Goal: Task Accomplishment & Management: Manage account settings

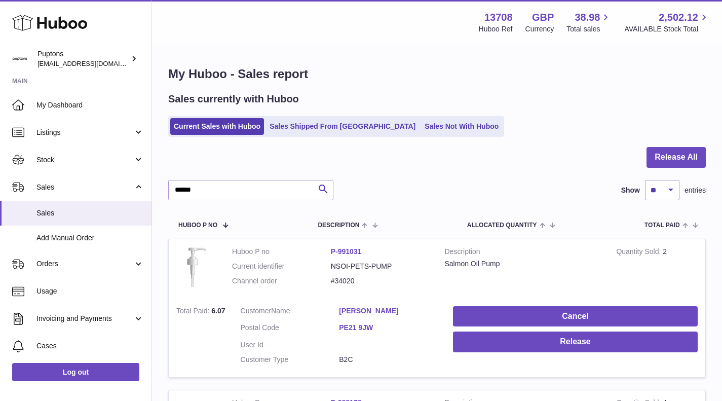
click at [53, 14] on icon at bounding box center [49, 23] width 75 height 20
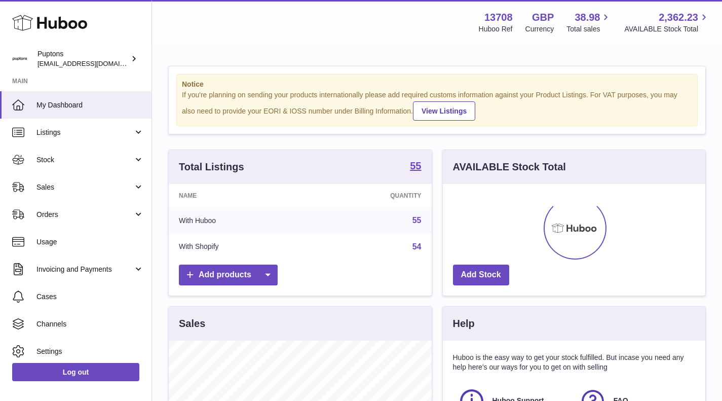
scroll to position [158, 262]
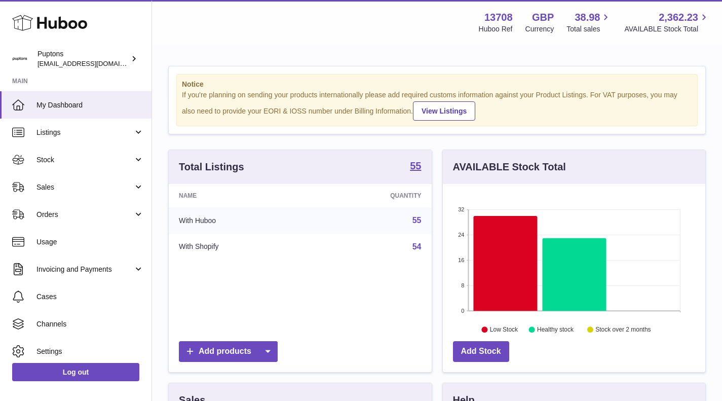
click at [89, 185] on span "Sales" at bounding box center [84, 187] width 97 height 10
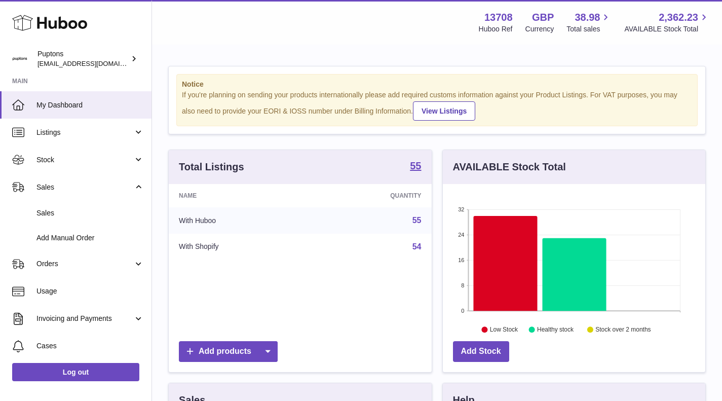
click at [70, 213] on span "Sales" at bounding box center [89, 213] width 107 height 10
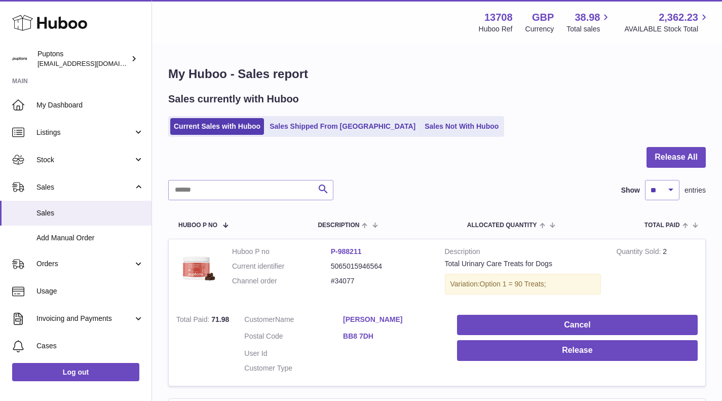
click at [421, 126] on link "Sales Not With Huboo" at bounding box center [461, 126] width 81 height 17
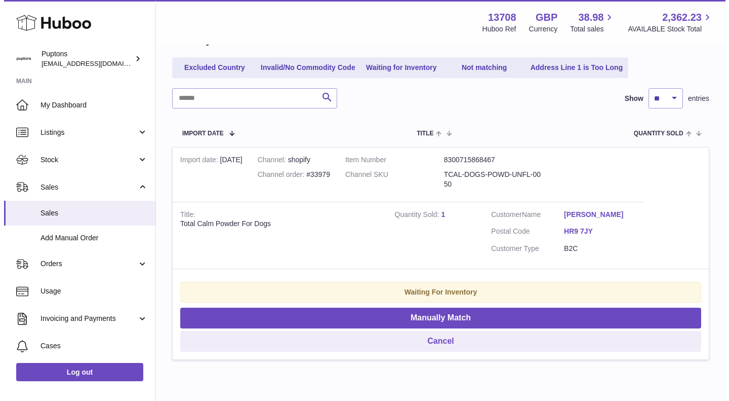
scroll to position [164, 0]
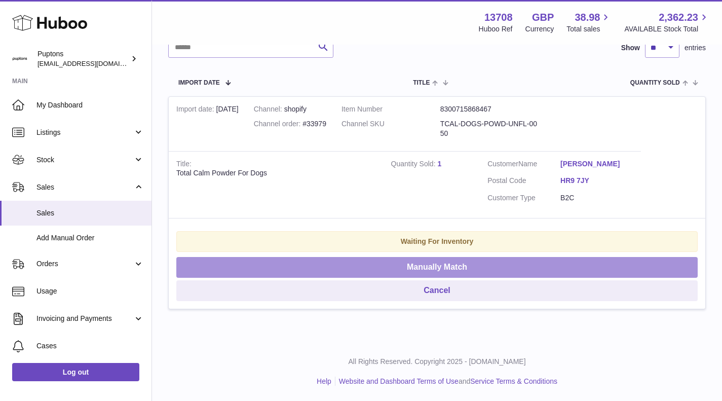
click at [452, 269] on button "Manually Match" at bounding box center [436, 267] width 521 height 21
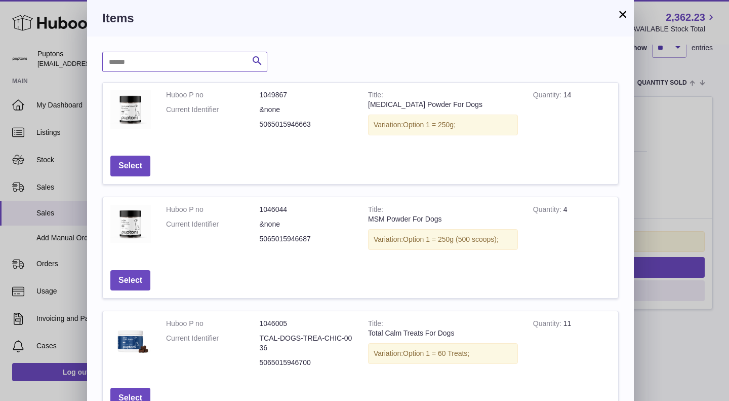
click at [153, 61] on input "text" at bounding box center [184, 62] width 165 height 20
type input "****"
click at [258, 60] on icon "submit" at bounding box center [257, 61] width 12 height 13
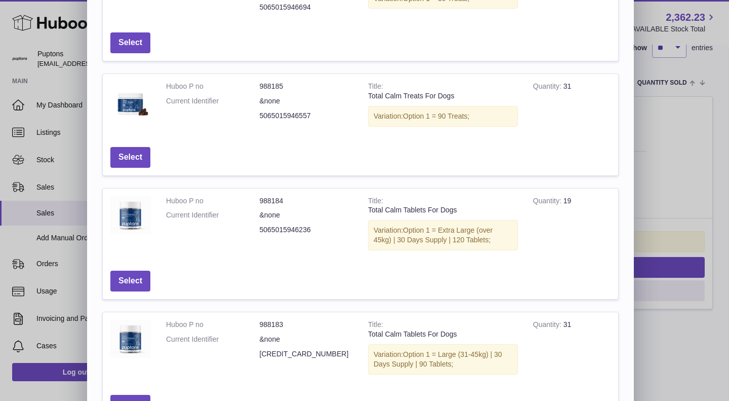
scroll to position [344, 0]
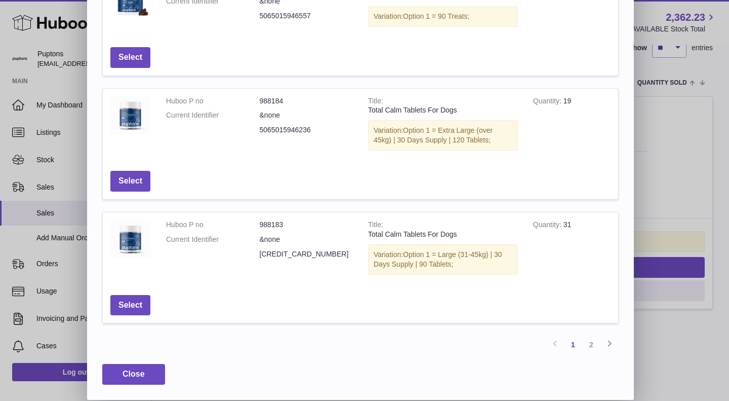
click at [595, 345] on link "2" at bounding box center [591, 344] width 18 height 18
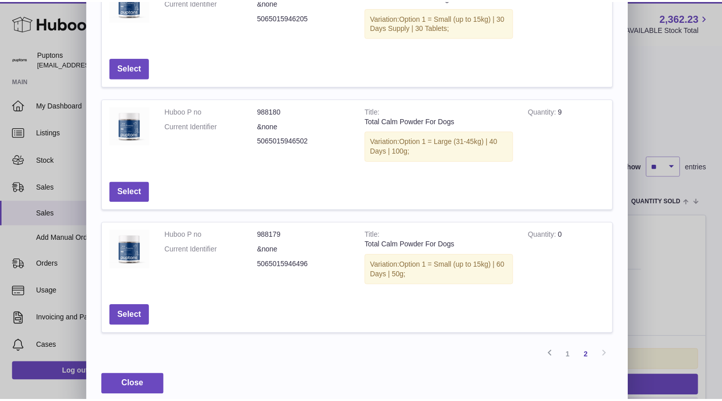
scroll to position [242, 0]
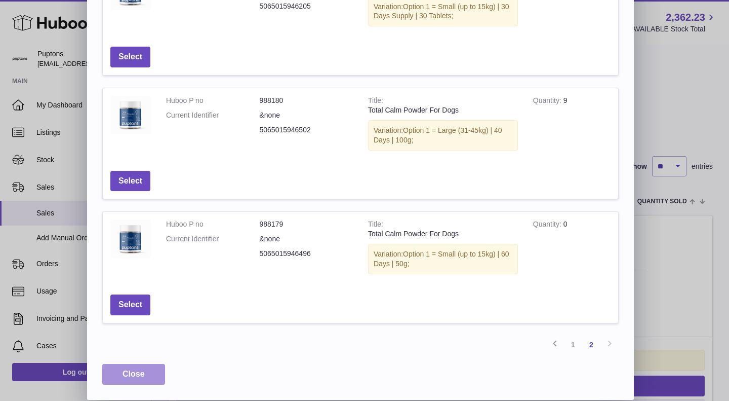
click at [128, 373] on span "Close" at bounding box center [134, 373] width 22 height 9
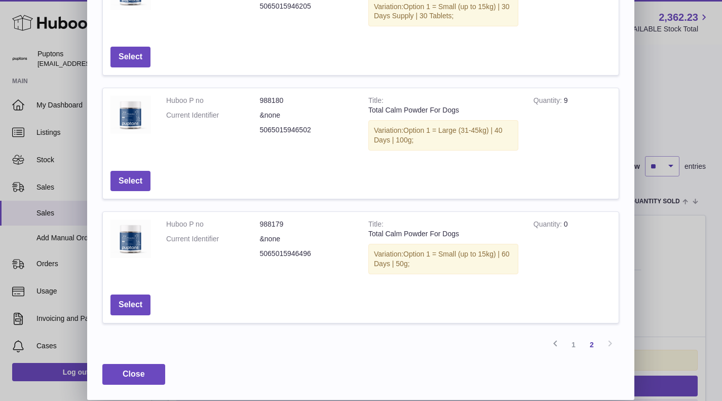
scroll to position [0, 0]
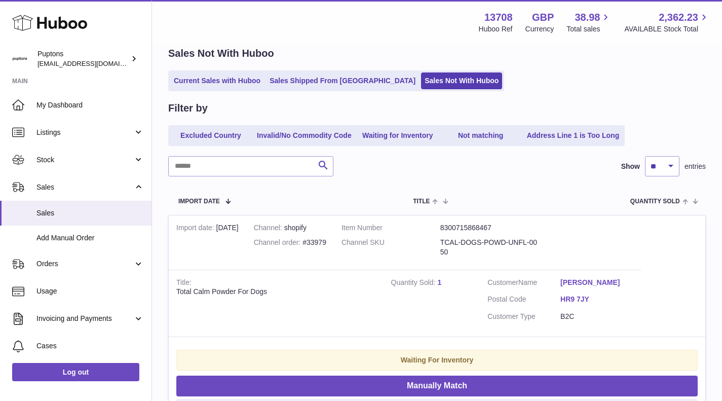
click at [326, 239] on div "Channel order #33979" at bounding box center [290, 243] width 72 height 10
copy div "33979"
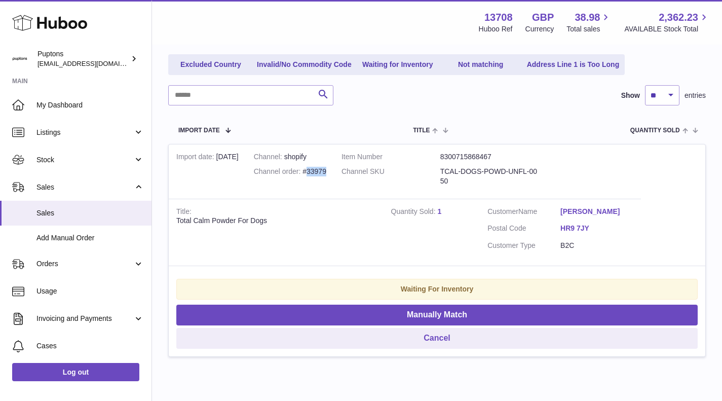
scroll to position [164, 0]
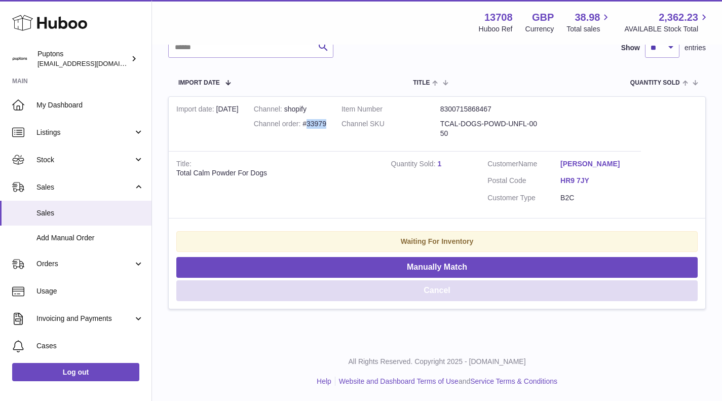
click at [466, 294] on button "Cancel" at bounding box center [436, 290] width 521 height 21
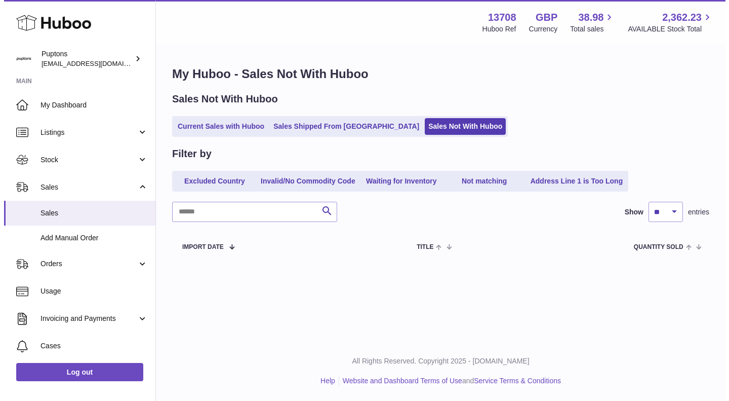
scroll to position [0, 0]
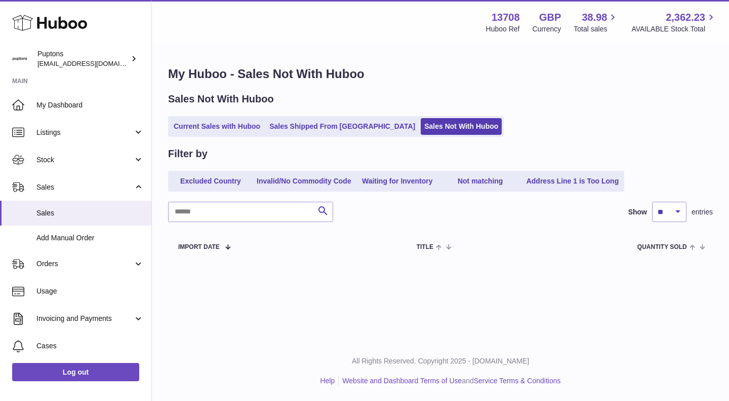
click at [237, 128] on link "Current Sales with Huboo" at bounding box center [217, 126] width 94 height 17
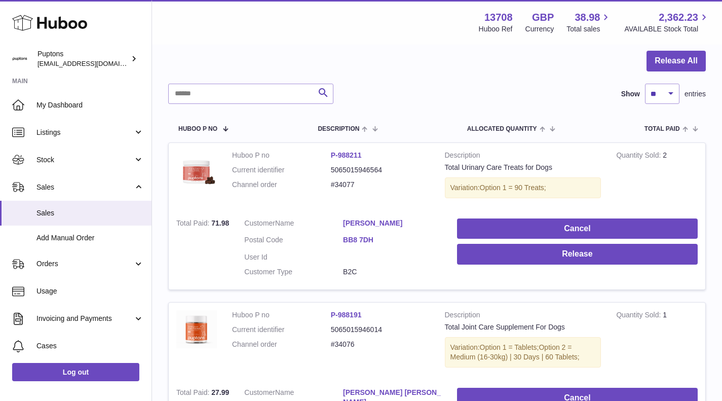
scroll to position [51, 0]
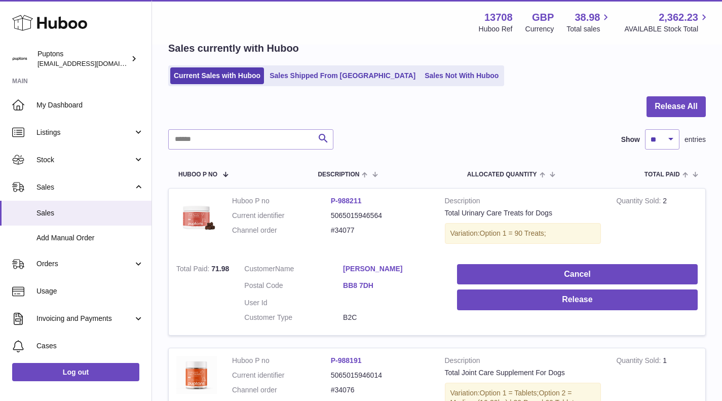
click at [73, 159] on span "Stock" at bounding box center [84, 160] width 97 height 10
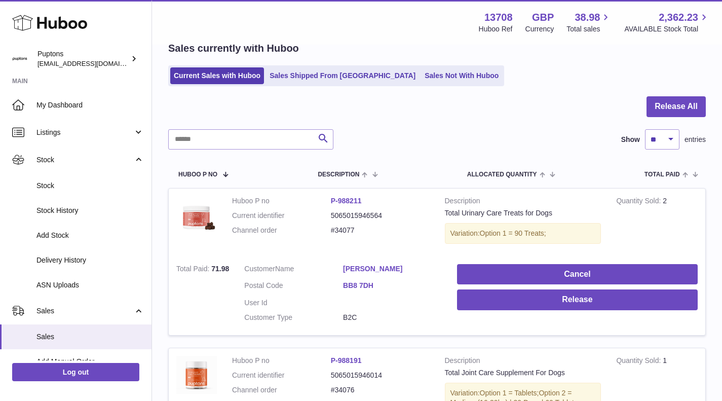
click at [71, 181] on span "Stock" at bounding box center [89, 186] width 107 height 10
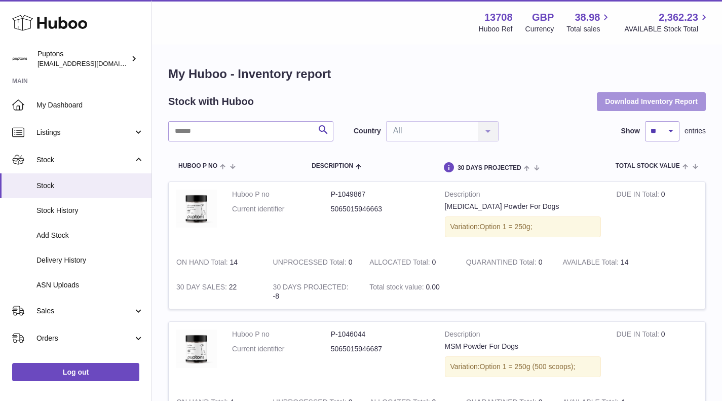
click at [607, 106] on button "Download Inventory Report" at bounding box center [651, 101] width 109 height 18
click at [202, 138] on input "text" at bounding box center [250, 131] width 165 height 20
type input "******"
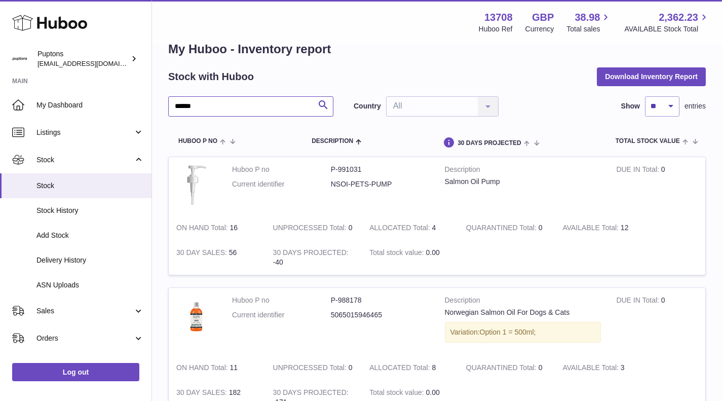
scroll to position [51, 0]
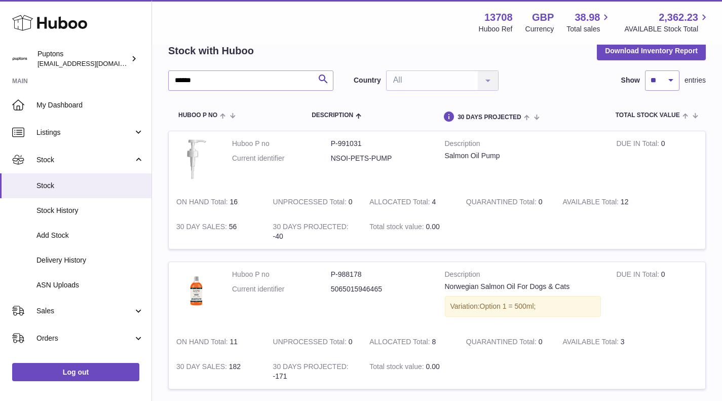
click at [95, 311] on span "Sales" at bounding box center [84, 311] width 97 height 10
click at [90, 331] on link "Sales" at bounding box center [75, 336] width 151 height 25
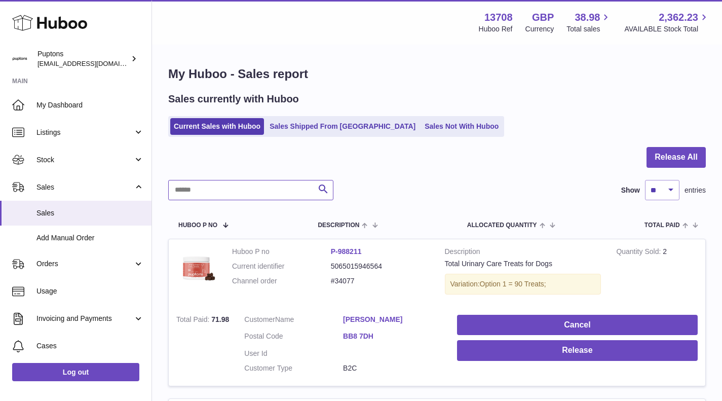
click at [211, 195] on input "text" at bounding box center [250, 190] width 165 height 20
type input "******"
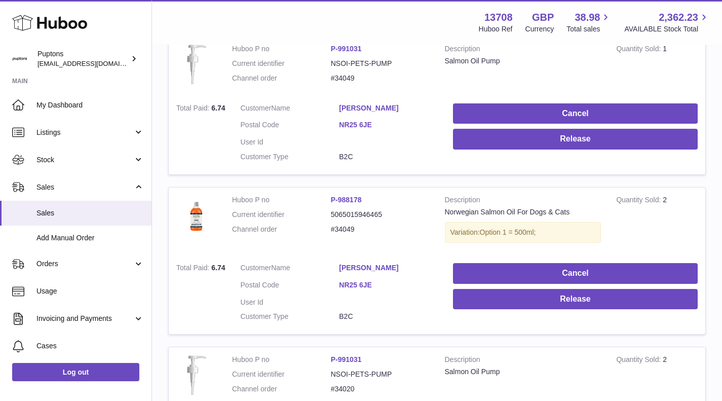
scroll to position [152, 0]
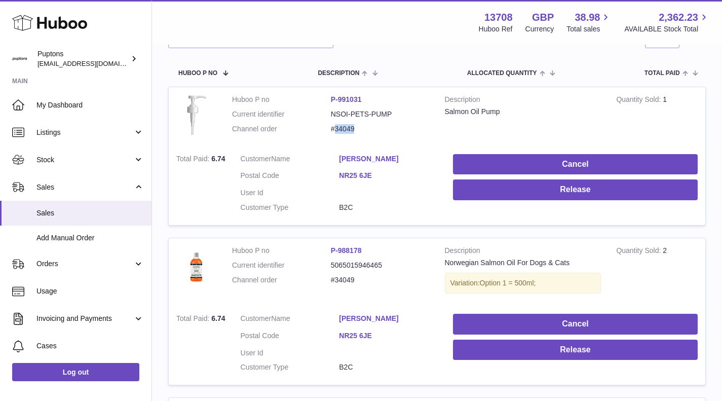
drag, startPoint x: 357, startPoint y: 127, endPoint x: 337, endPoint y: 126, distance: 19.8
click at [337, 126] on dd "#34049" at bounding box center [380, 129] width 99 height 10
drag, startPoint x: 363, startPoint y: 271, endPoint x: 355, endPoint y: 283, distance: 13.8
click at [345, 278] on dl "Huboo P no P-988178 Current identifier 5065015946465 Channel order #34049" at bounding box center [331, 268] width 198 height 44
click at [350, 279] on dd "#34049" at bounding box center [380, 280] width 99 height 10
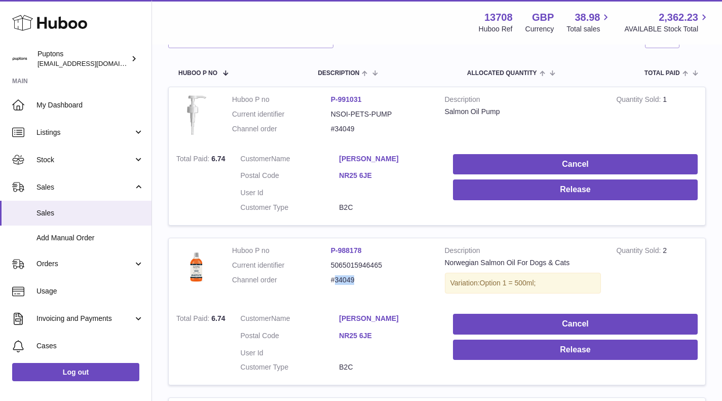
click at [350, 279] on dd "#34049" at bounding box center [380, 280] width 99 height 10
copy dd "34049"
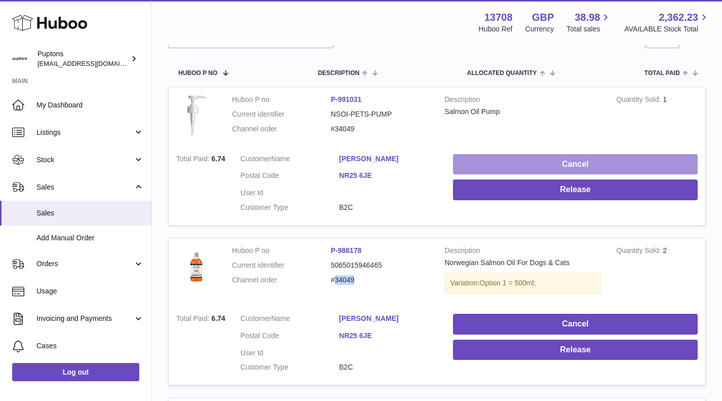
click at [598, 167] on button "Cancel" at bounding box center [575, 164] width 245 height 21
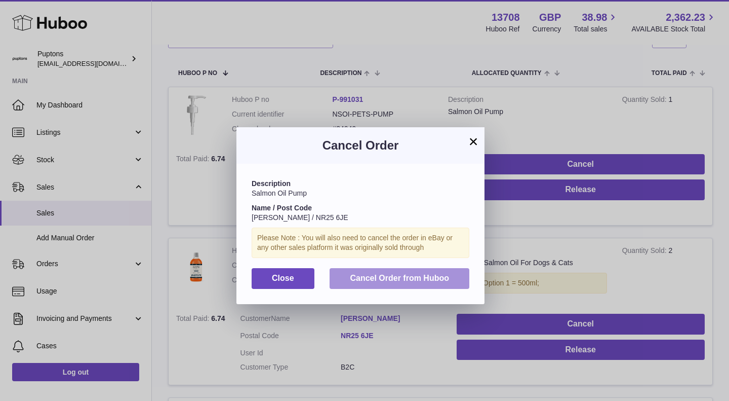
click at [426, 275] on span "Cancel Order from Huboo" at bounding box center [399, 277] width 99 height 9
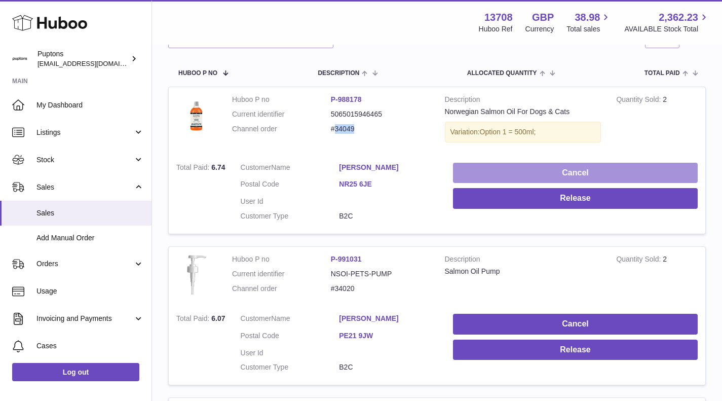
click at [564, 175] on button "Cancel" at bounding box center [575, 173] width 245 height 21
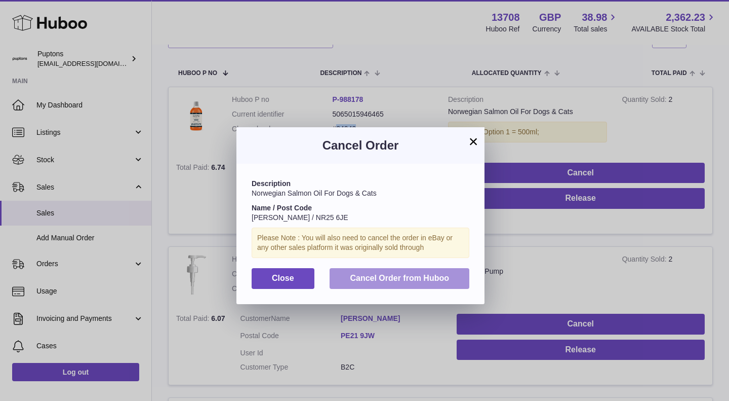
click at [418, 285] on button "Cancel Order from Huboo" at bounding box center [400, 278] width 140 height 21
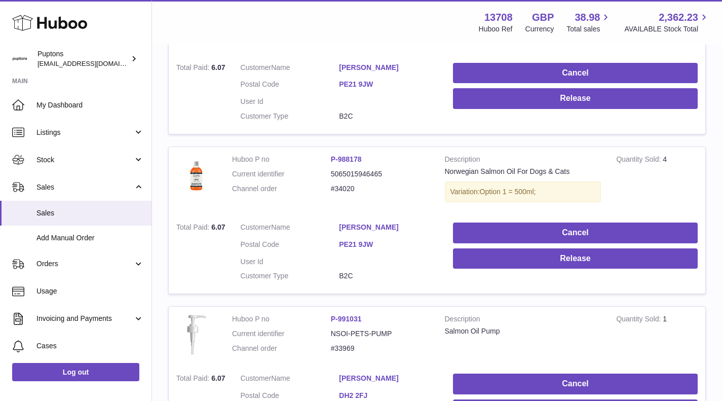
scroll to position [185, 0]
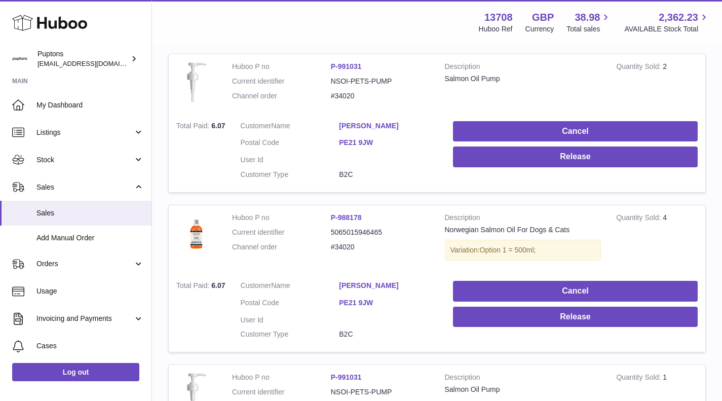
click at [37, 164] on span "Stock" at bounding box center [84, 160] width 97 height 10
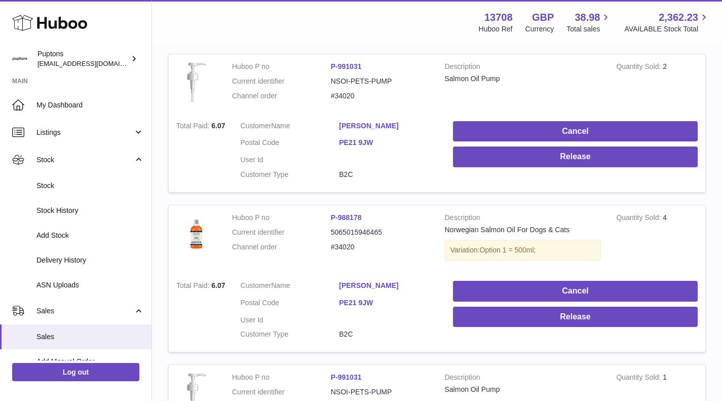
click at [38, 184] on span "Stock" at bounding box center [89, 186] width 107 height 10
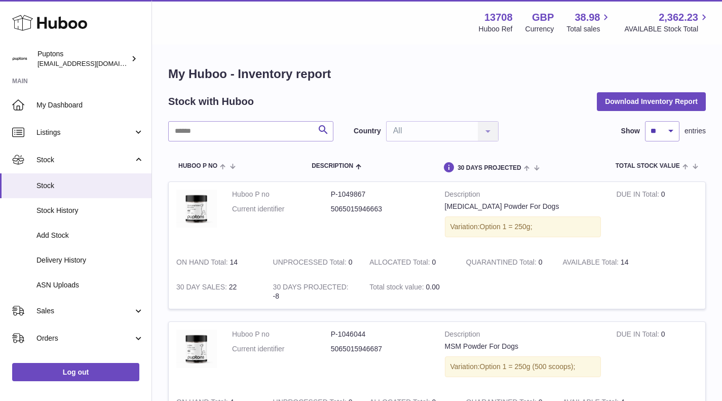
click at [81, 309] on span "Sales" at bounding box center [84, 311] width 97 height 10
click at [81, 327] on link "Sales" at bounding box center [75, 336] width 151 height 25
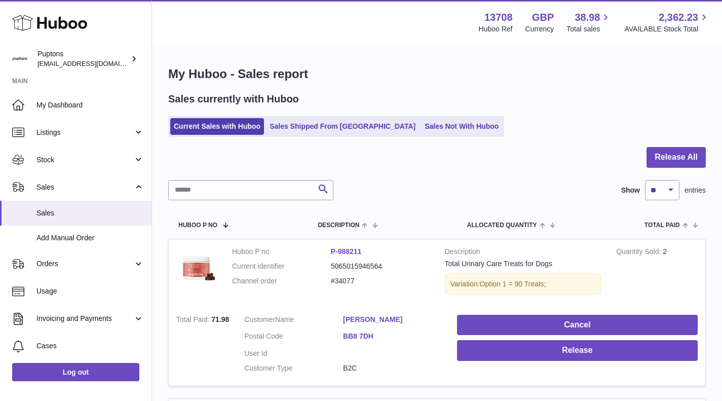
click at [426, 125] on link "Sales Not With Huboo" at bounding box center [461, 126] width 81 height 17
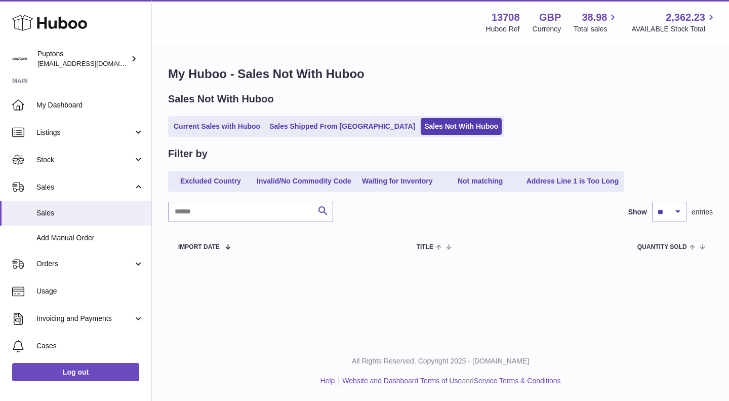
click at [223, 119] on link "Current Sales with Huboo" at bounding box center [217, 126] width 94 height 17
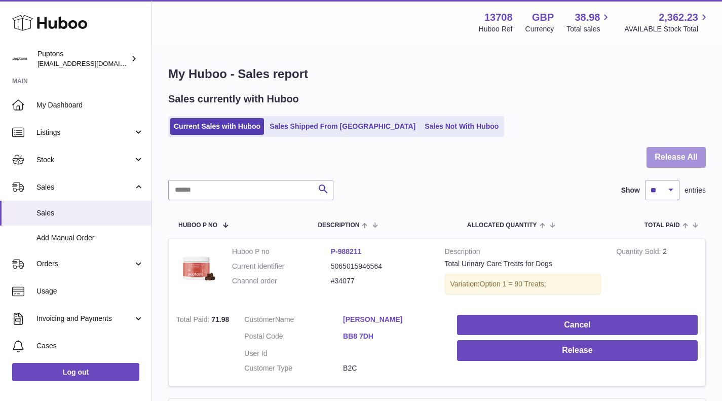
click at [667, 161] on button "Release All" at bounding box center [675, 157] width 59 height 21
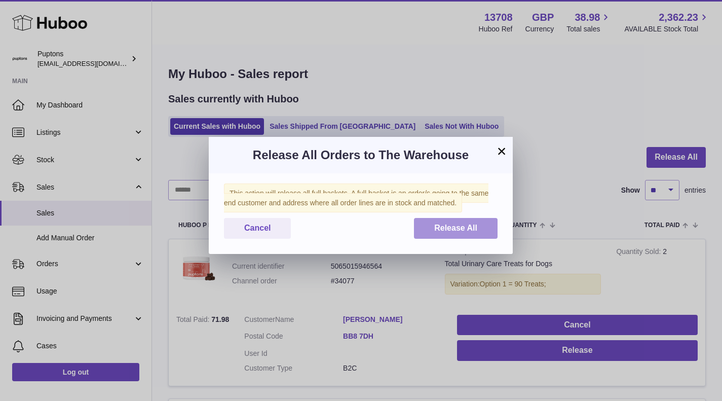
click at [445, 239] on button "Release All" at bounding box center [456, 228] width 84 height 21
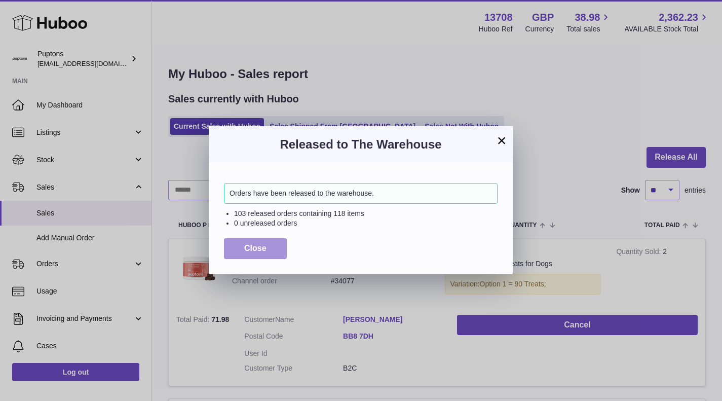
click at [265, 245] on span "Close" at bounding box center [255, 248] width 22 height 9
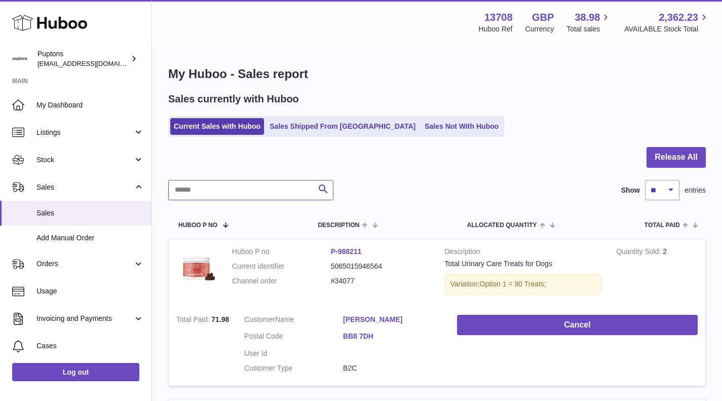
click at [181, 184] on input "text" at bounding box center [250, 190] width 165 height 20
type input "****"
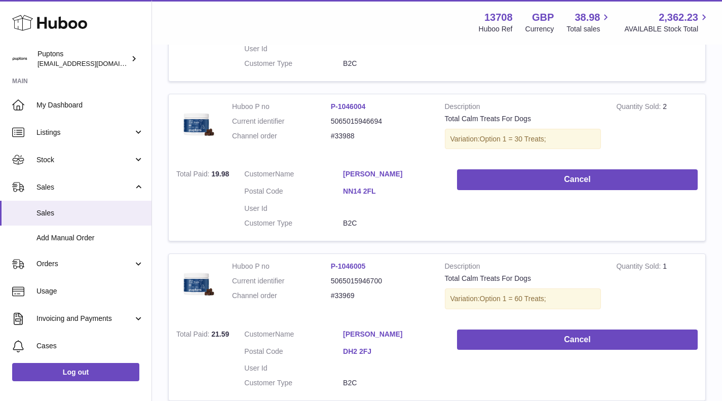
scroll to position [658, 0]
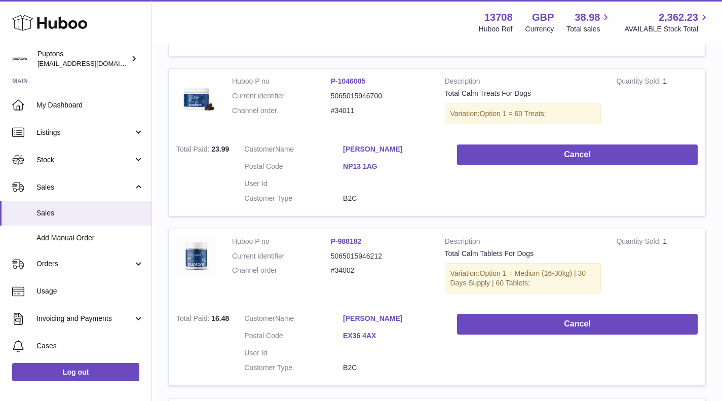
click at [78, 104] on span "My Dashboard" at bounding box center [89, 105] width 107 height 10
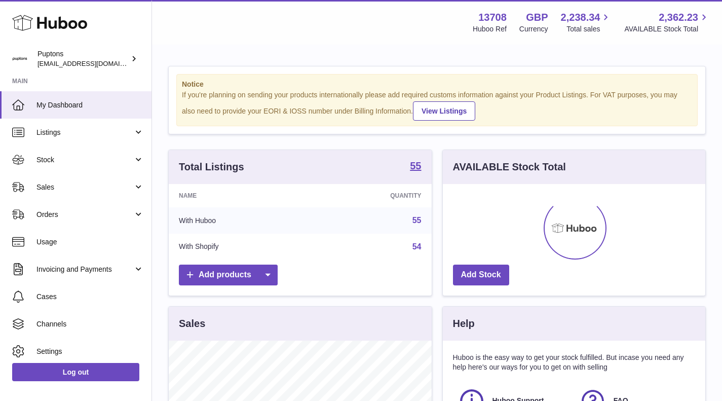
scroll to position [158, 262]
